Goal: Find specific page/section: Find specific page/section

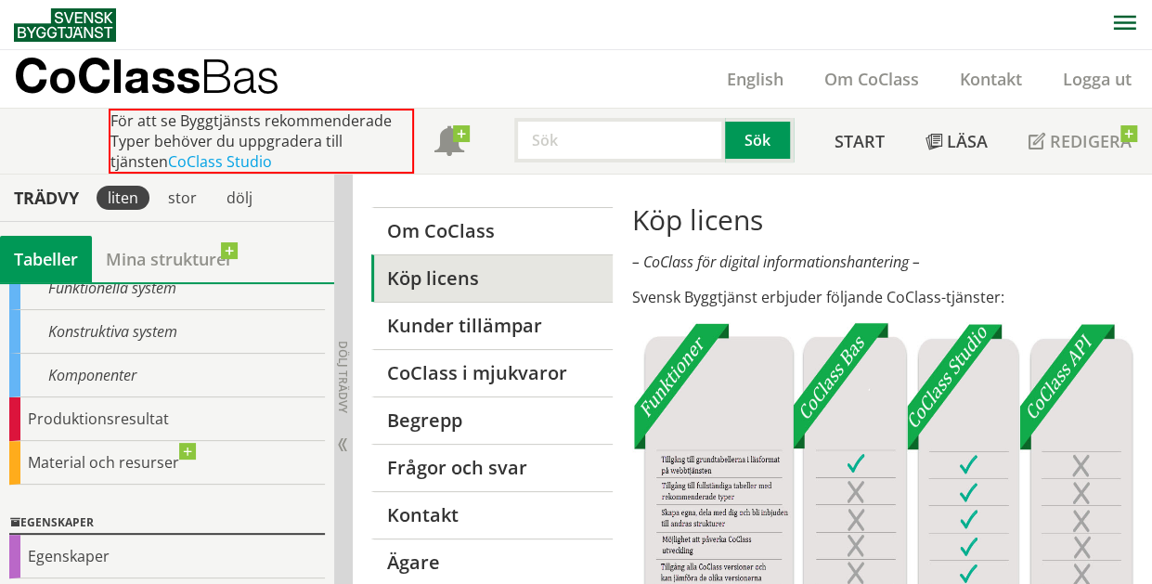
click at [1118, 27] on icon "button" at bounding box center [1124, 23] width 23 height 16
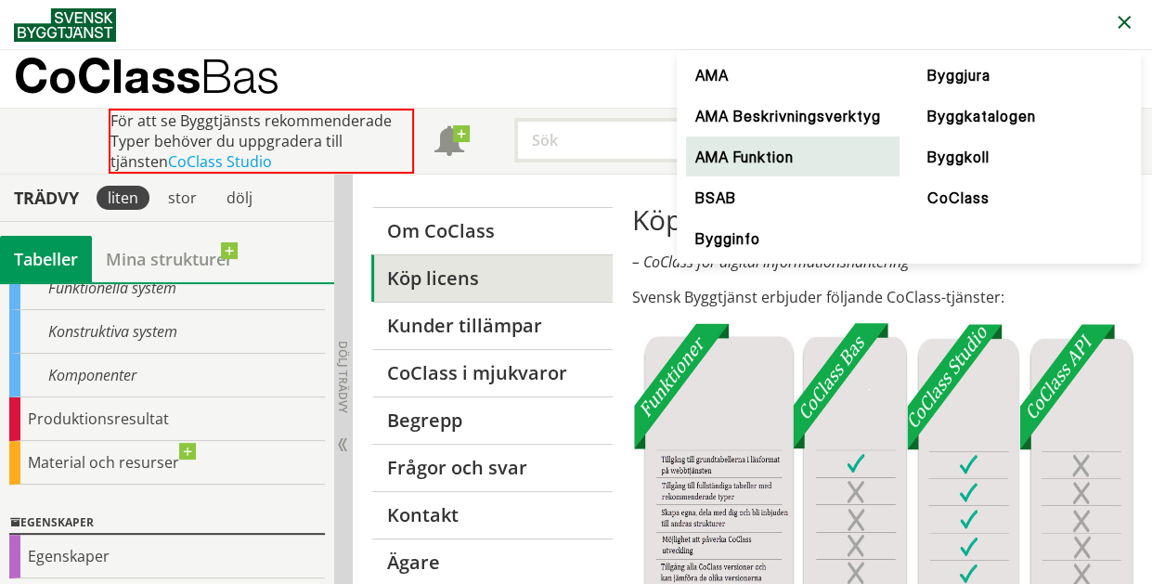
click at [800, 160] on link "AMA Funktion" at bounding box center [793, 157] width 214 height 41
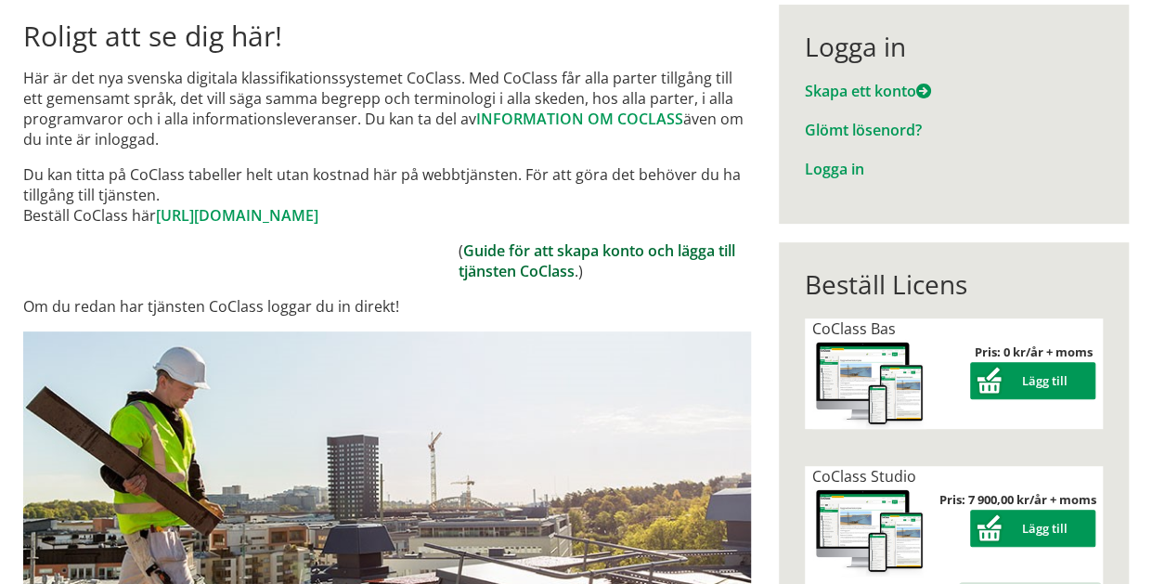
scroll to position [186, 0]
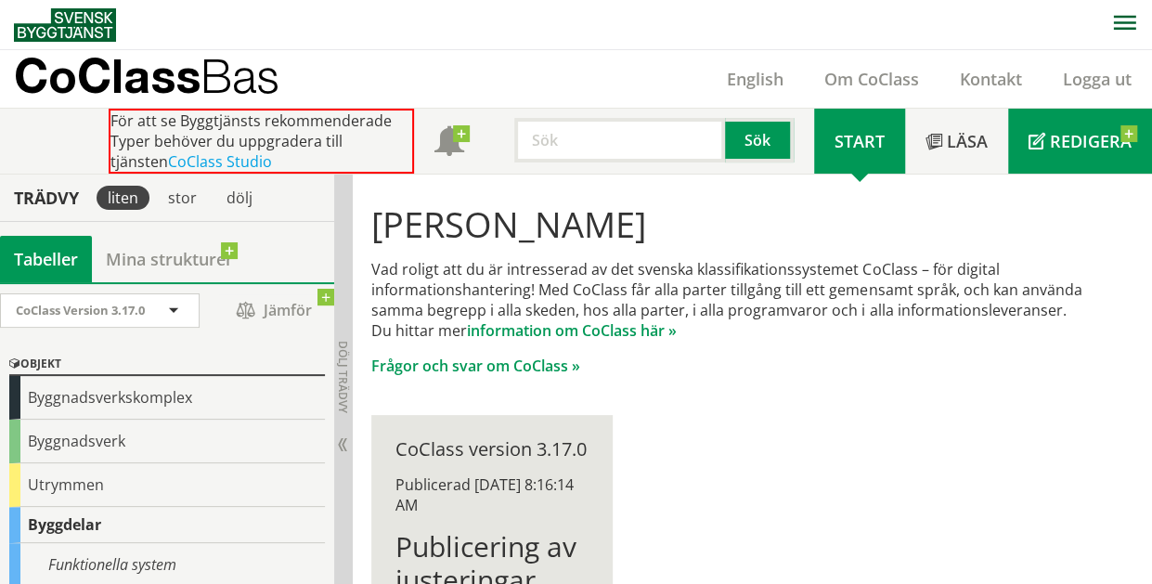
click at [1074, 133] on span "Redigera" at bounding box center [1091, 141] width 82 height 22
